Goal: Book appointment/travel/reservation

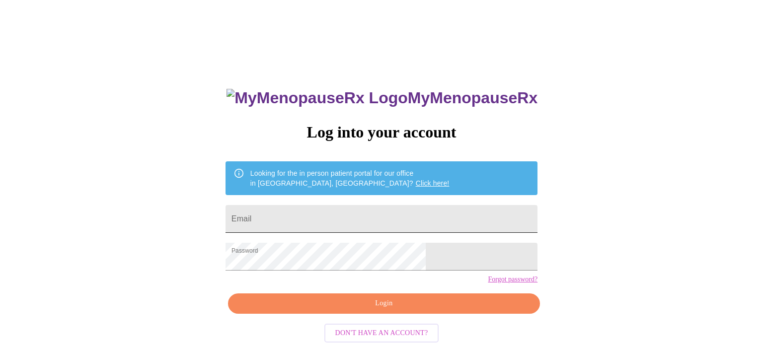
click at [369, 220] on input "Email" at bounding box center [382, 219] width 312 height 28
type input "[EMAIL_ADDRESS][DOMAIN_NAME]"
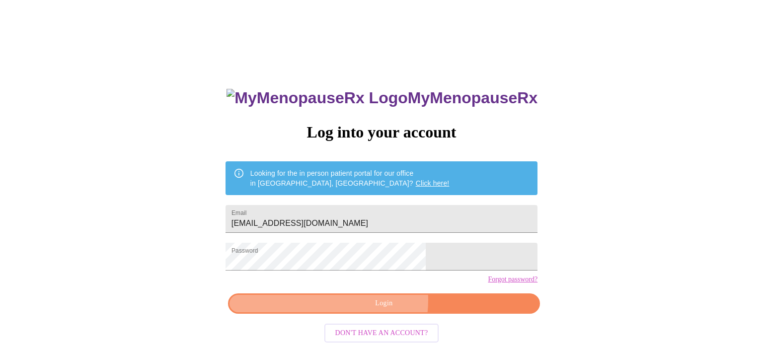
click at [371, 310] on span "Login" at bounding box center [383, 304] width 289 height 12
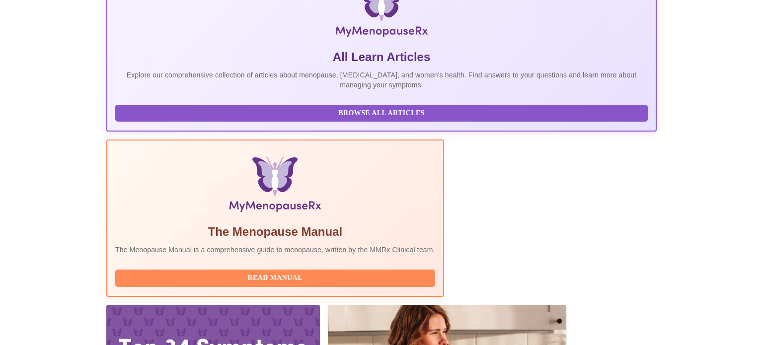
scroll to position [197, 0]
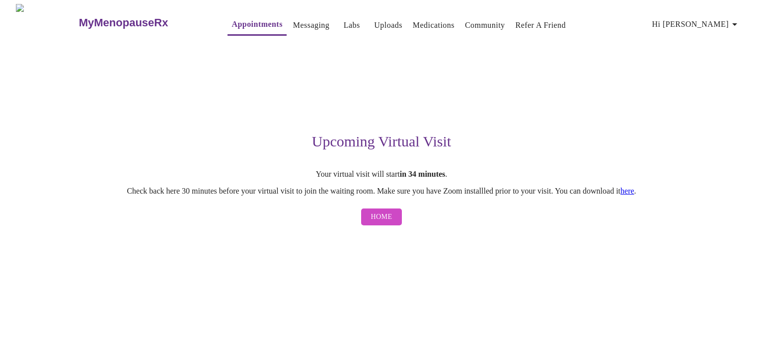
click at [386, 217] on span "Home" at bounding box center [381, 217] width 21 height 12
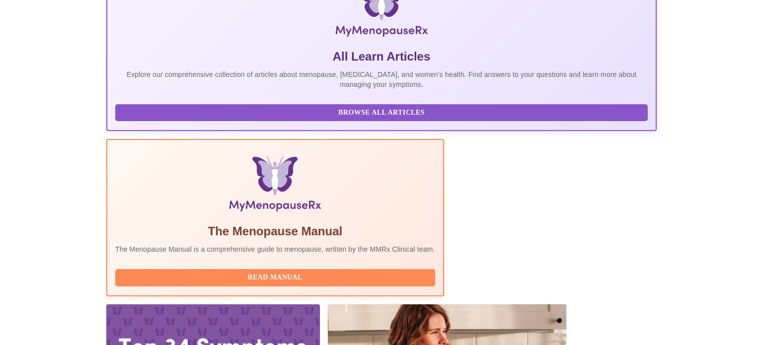
scroll to position [197, 0]
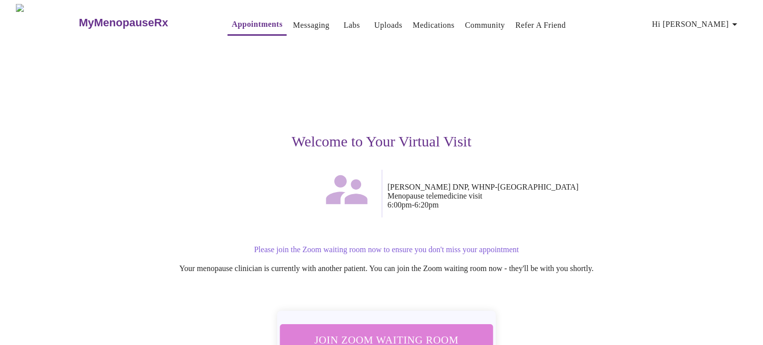
click at [454, 333] on span "Join Zoom Waiting Room" at bounding box center [386, 340] width 187 height 18
